Goal: Transaction & Acquisition: Purchase product/service

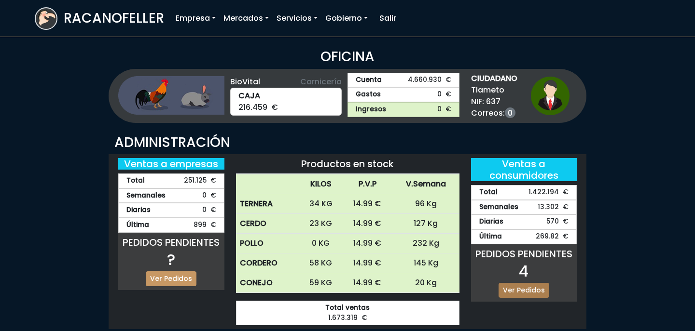
click at [515, 293] on link "Ver Pedidos" at bounding box center [523, 290] width 51 height 15
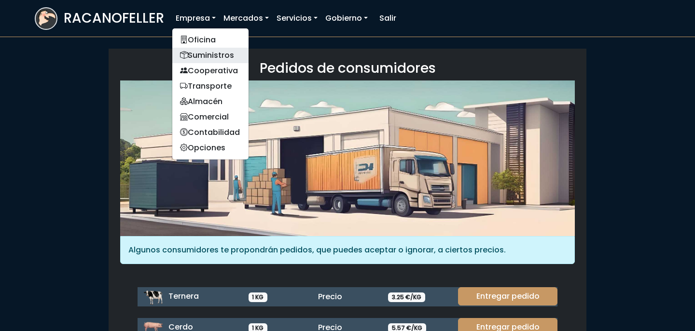
click at [212, 53] on link "Suministros" at bounding box center [210, 55] width 76 height 15
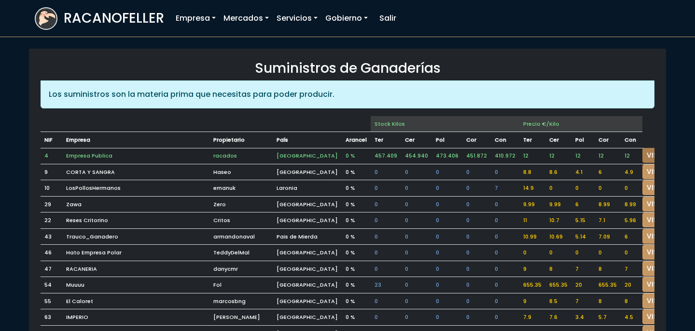
click at [642, 155] on link "VISITAR" at bounding box center [659, 155] width 35 height 15
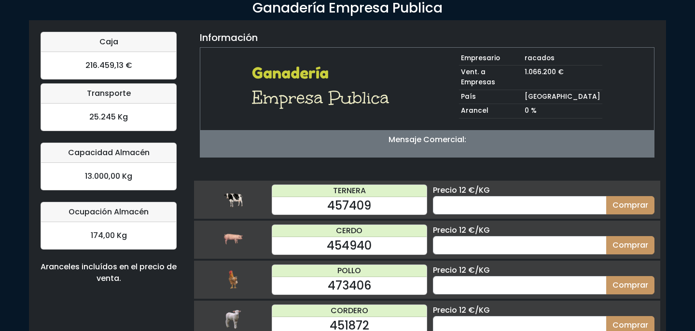
scroll to position [61, 0]
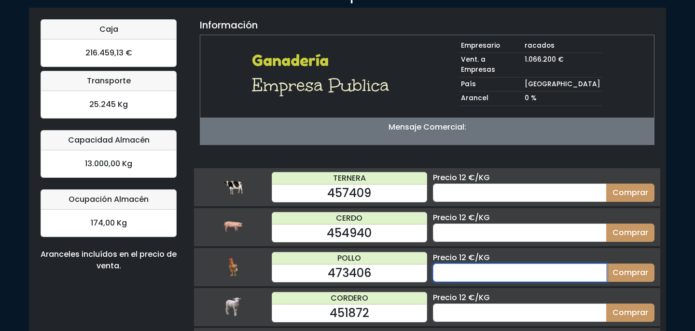
click at [508, 264] on input "number" at bounding box center [520, 273] width 174 height 18
type input "70"
click at [606, 264] on button "Comprar" at bounding box center [630, 273] width 48 height 18
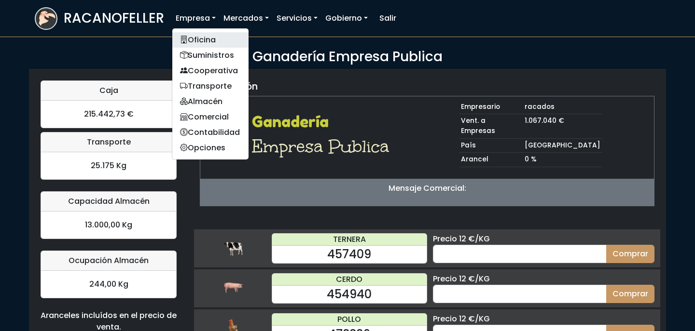
click at [205, 42] on link "Oficina" at bounding box center [210, 39] width 76 height 15
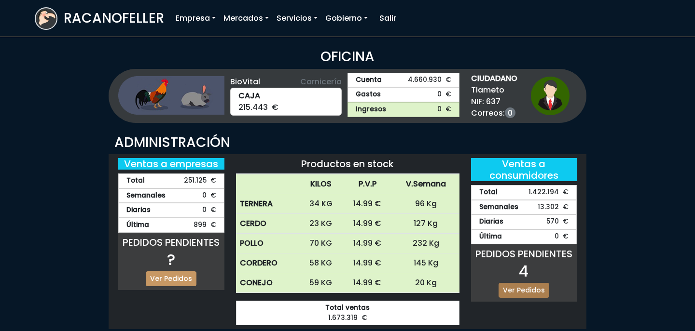
click at [539, 284] on link "Ver Pedidos" at bounding box center [523, 290] width 51 height 15
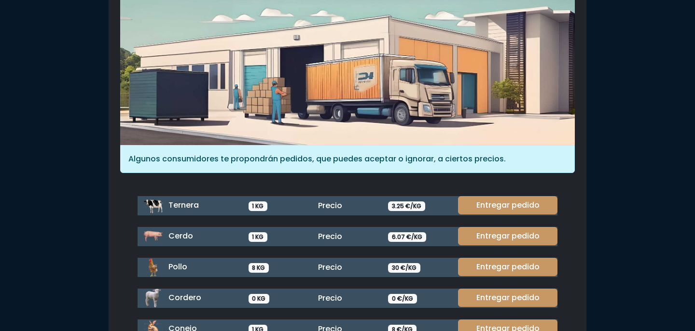
scroll to position [104, 0]
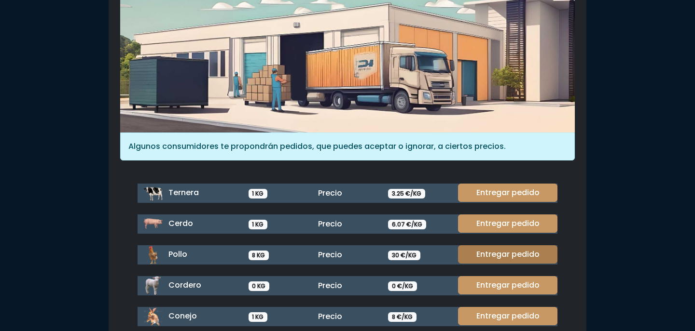
click at [520, 256] on link "Entregar pedido" at bounding box center [507, 255] width 99 height 18
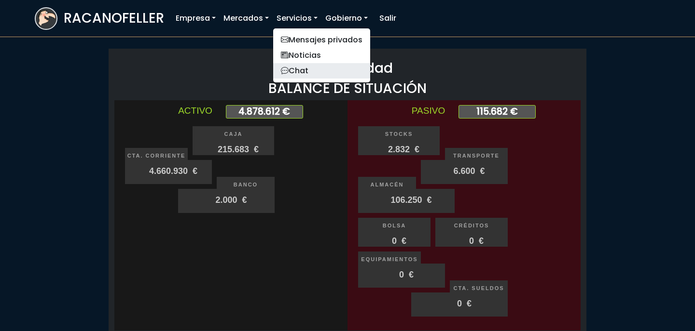
click at [307, 74] on link "Chat" at bounding box center [321, 70] width 97 height 15
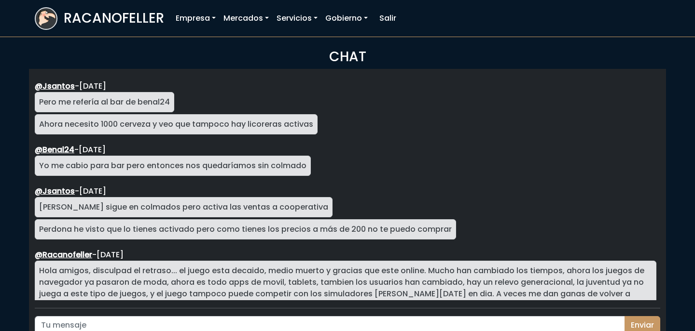
scroll to position [1738, 0]
